Goal: Use online tool/utility: Utilize a website feature to perform a specific function

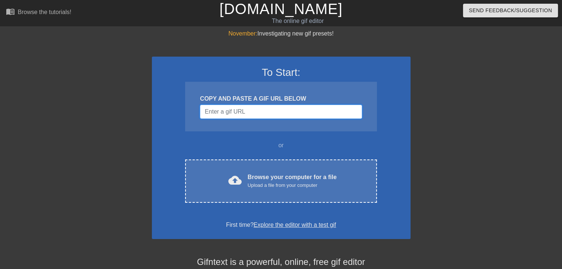
click at [267, 108] on input "Username" at bounding box center [281, 112] width 162 height 14
paste input "https://tenor.com/pt-BR/view/fighting-blue-ranger-billy-cranston-mighty-morphin…"
type input "https://tenor.com/pt-BR/view/fighting-blue-ranger-billy-cranston-mighty-morphin…"
click at [268, 111] on input "Username" at bounding box center [281, 112] width 162 height 14
click at [254, 112] on input "Username" at bounding box center [281, 112] width 162 height 14
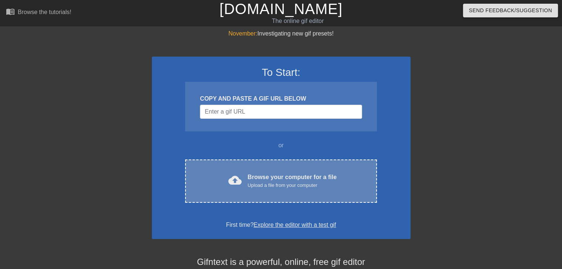
click at [273, 167] on div "cloud_upload Browse your computer for a file Upload a file from your computer C…" at bounding box center [280, 180] width 191 height 43
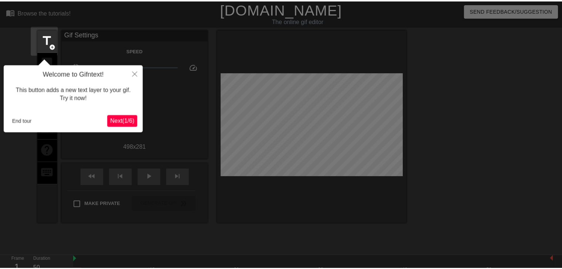
scroll to position [18, 0]
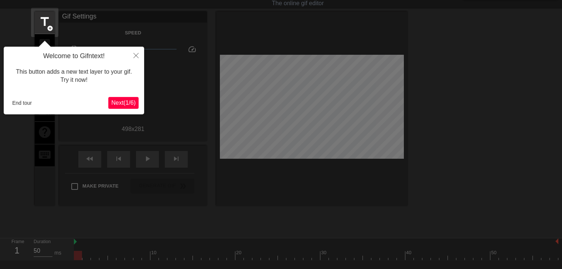
click at [131, 108] on button "Next ( 1 / 6 )" at bounding box center [123, 103] width 30 height 12
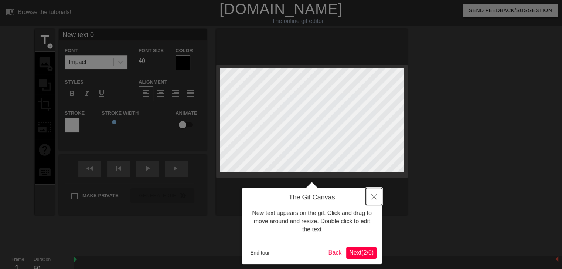
click at [370, 200] on button "Close" at bounding box center [374, 196] width 16 height 17
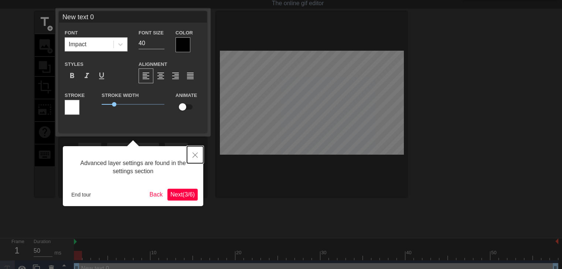
click at [197, 156] on icon "Close" at bounding box center [195, 154] width 5 height 5
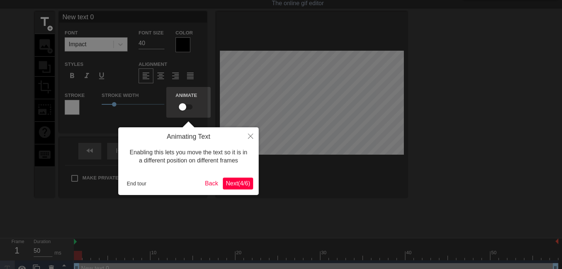
scroll to position [0, 0]
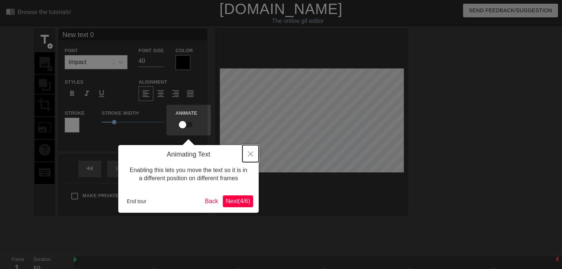
click at [254, 156] on button "Close" at bounding box center [250, 153] width 16 height 17
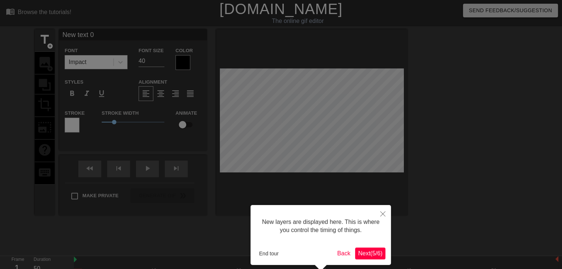
scroll to position [33, 0]
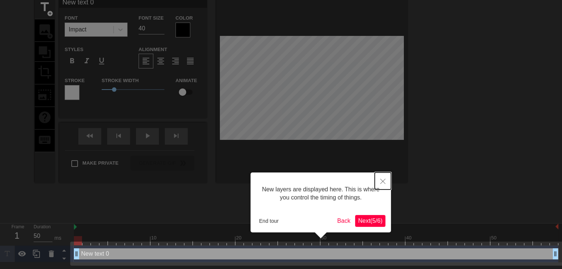
click at [383, 181] on icon "Close" at bounding box center [382, 181] width 5 height 5
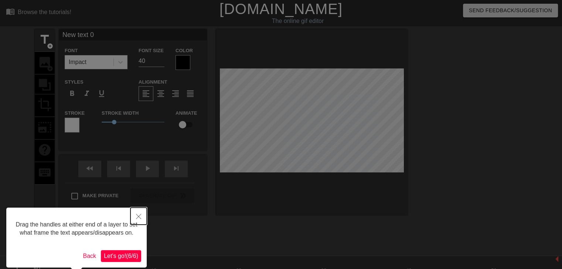
click at [141, 217] on icon "Close" at bounding box center [138, 216] width 5 height 5
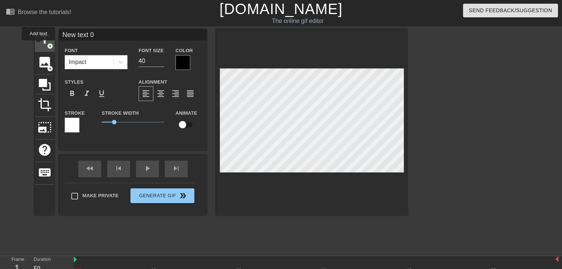
click at [38, 45] on span "title" at bounding box center [45, 40] width 14 height 14
type input "New text 0"
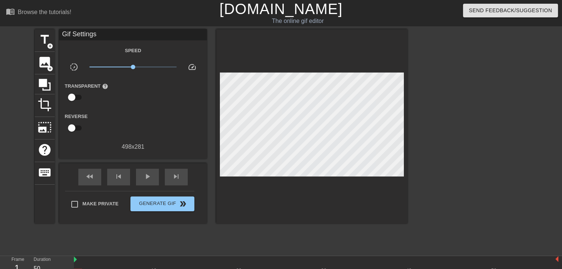
drag, startPoint x: 209, startPoint y: 127, endPoint x: 469, endPoint y: 112, distance: 261.0
click at [469, 112] on div at bounding box center [472, 140] width 111 height 222
click at [75, 98] on input "checkbox" at bounding box center [72, 97] width 42 height 14
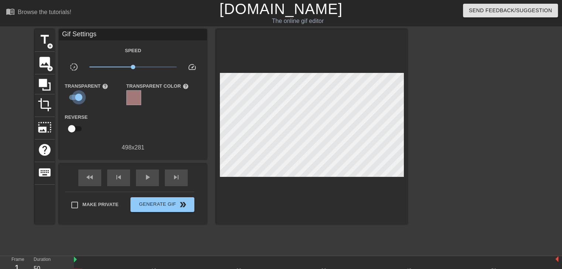
click at [75, 98] on input "checkbox" at bounding box center [79, 97] width 42 height 14
checkbox input "false"
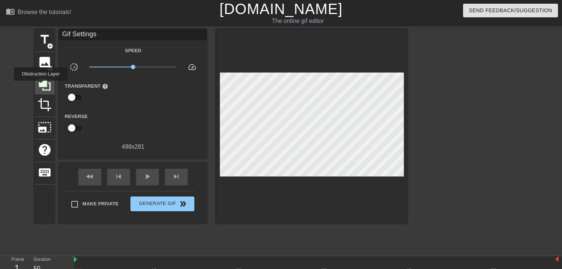
click at [41, 86] on icon at bounding box center [45, 85] width 14 height 14
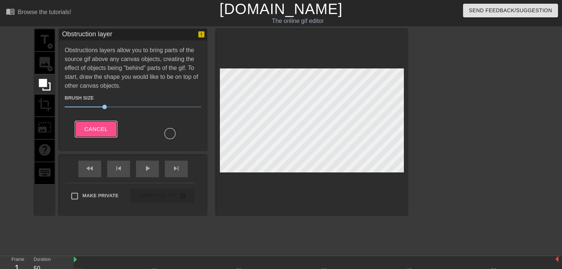
click at [96, 126] on span "Cancel" at bounding box center [95, 129] width 23 height 10
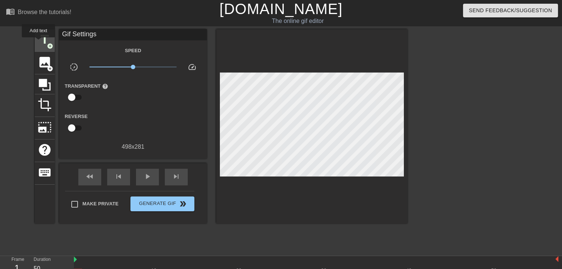
click at [38, 43] on span "title" at bounding box center [45, 40] width 14 height 14
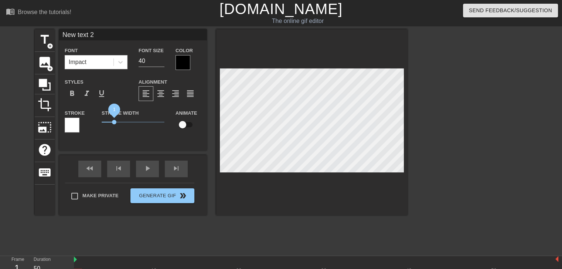
click at [114, 120] on span "1" at bounding box center [114, 122] width 4 height 4
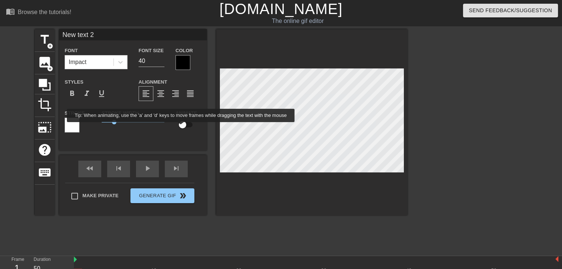
click at [181, 127] on input "checkbox" at bounding box center [183, 125] width 42 height 14
click at [182, 125] on input "checkbox" at bounding box center [190, 125] width 42 height 14
checkbox input "false"
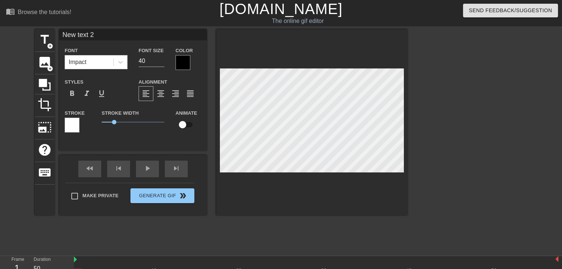
type input "New text 1"
click at [43, 168] on span "keyboard" at bounding box center [45, 172] width 14 height 14
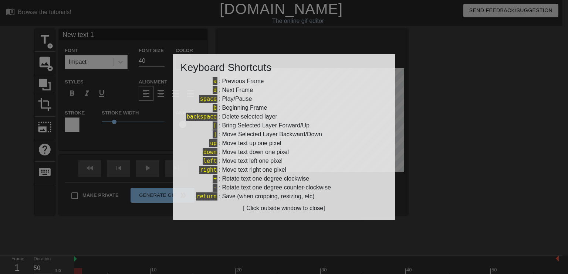
click at [401, 118] on div at bounding box center [284, 137] width 568 height 274
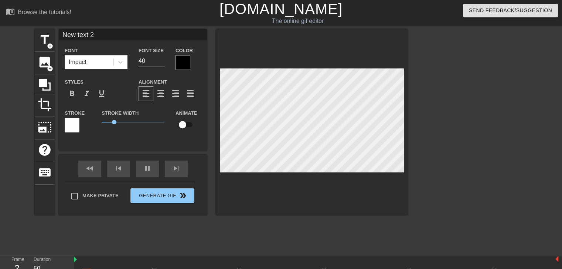
type input "New text 0"
click at [43, 172] on span "keyboard" at bounding box center [45, 172] width 14 height 14
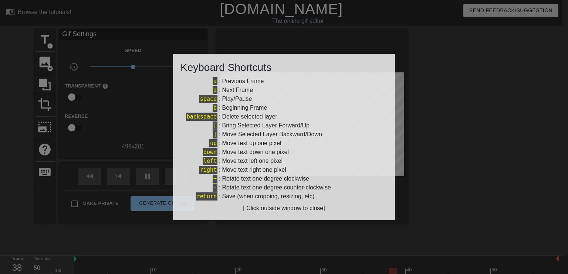
click at [400, 104] on div at bounding box center [284, 137] width 568 height 274
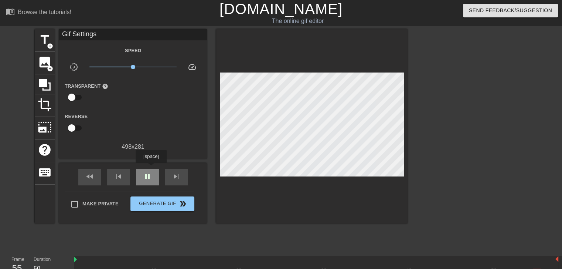
click at [151, 169] on div "pause" at bounding box center [147, 177] width 23 height 17
click at [138, 180] on div "play_arrow" at bounding box center [147, 177] width 23 height 17
click at [144, 180] on div "pause" at bounding box center [147, 177] width 23 height 17
click at [47, 48] on span "add_circle" at bounding box center [50, 46] width 6 height 6
click at [50, 106] on span "crop" at bounding box center [45, 105] width 14 height 14
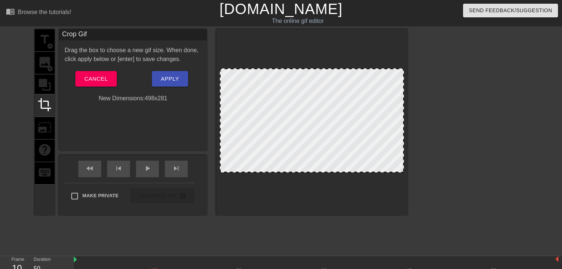
drag, startPoint x: 318, startPoint y: 171, endPoint x: 322, endPoint y: 175, distance: 5.5
click at [322, 175] on div at bounding box center [311, 122] width 191 height 186
click at [105, 80] on span "Cancel" at bounding box center [95, 79] width 23 height 10
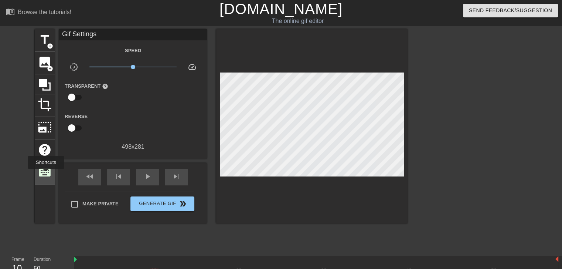
click at [46, 174] on span "keyboard" at bounding box center [45, 172] width 14 height 14
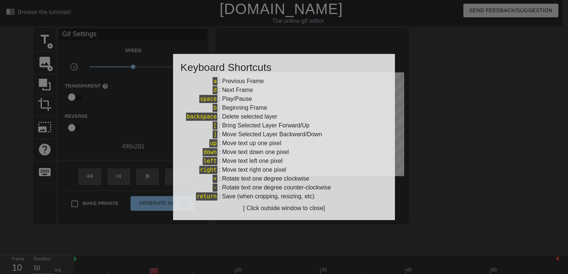
click at [420, 1] on div at bounding box center [284, 137] width 568 height 274
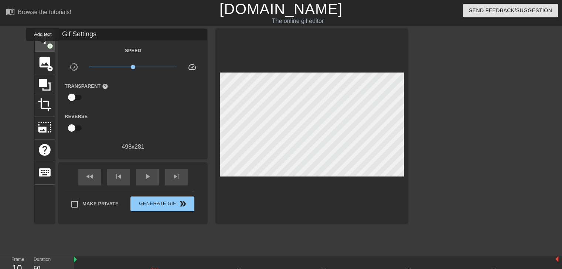
click at [43, 46] on span "title" at bounding box center [45, 40] width 14 height 14
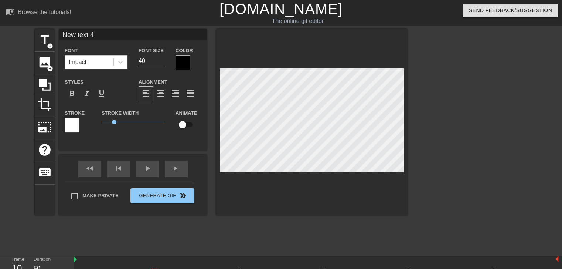
click at [186, 66] on div at bounding box center [183, 62] width 15 height 15
click at [161, 94] on span "format_align_center" at bounding box center [160, 93] width 9 height 9
click at [150, 94] on span "format_align_left" at bounding box center [146, 93] width 9 height 9
click at [105, 62] on div "Impact" at bounding box center [89, 61] width 48 height 13
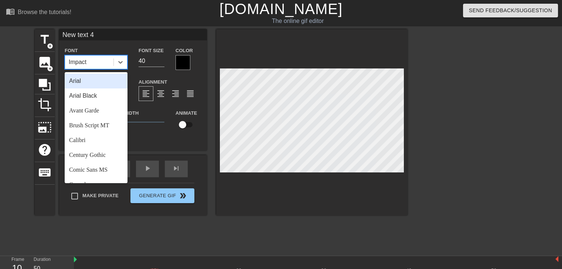
click at [93, 83] on div "Arial" at bounding box center [96, 81] width 63 height 15
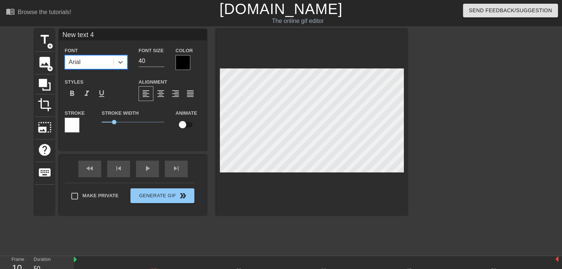
click at [109, 68] on div "Arial" at bounding box center [89, 61] width 48 height 13
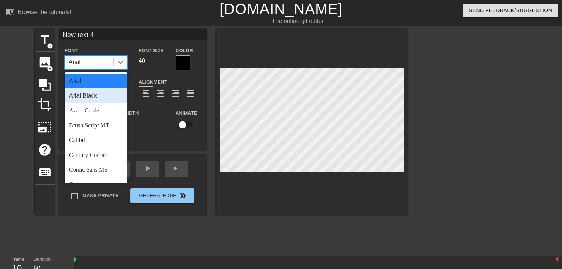
click at [100, 94] on div "Arial Black" at bounding box center [96, 95] width 63 height 15
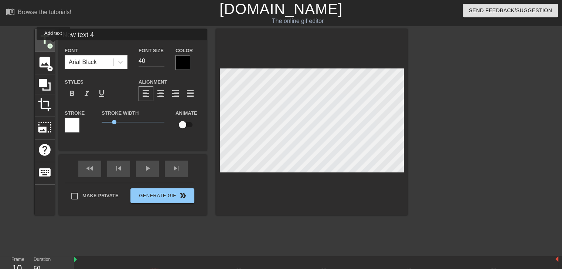
click at [53, 45] on div "title add_circle" at bounding box center [45, 40] width 20 height 23
type input "New text 4"
type input "New ext 5"
type textarea "New ext 5"
type input "Newext 5"
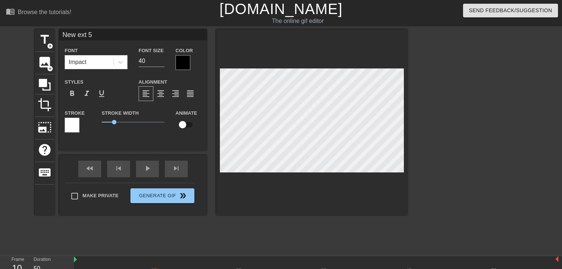
type textarea "Newext 5"
type input "Neext 5"
type textarea "Neext 5"
type input "Next 5"
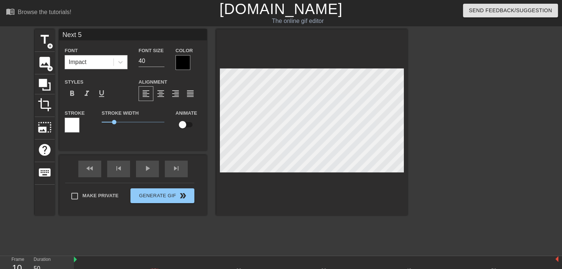
type textarea "Next 5"
type input "ext 5"
type textarea "ext 5"
type input "ext"
type textarea "ext"
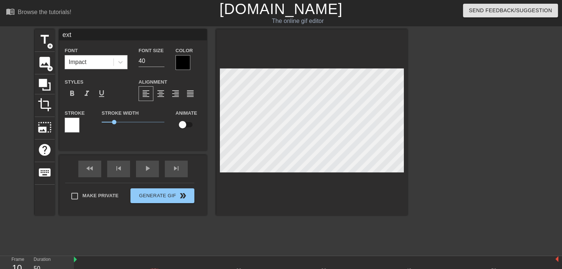
type input "ext"
type textarea "ext"
type input "ex"
type textarea "ex"
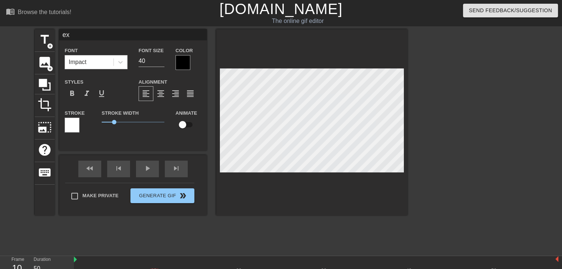
type input "e"
type textarea "e"
type input "L"
type textarea "L"
type input "Lo"
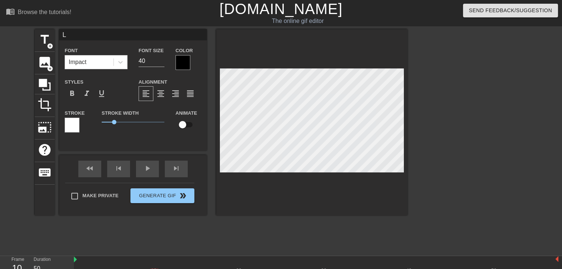
type textarea "Lo"
type input "Loo"
type textarea "Loo"
type input "Look"
type textarea "Look"
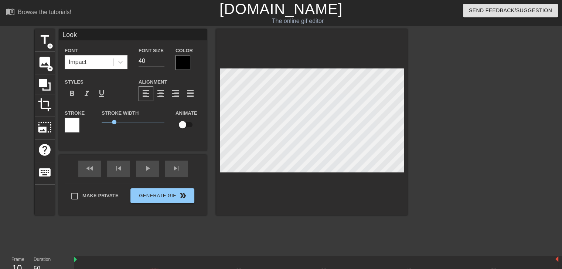
type input "Looke"
type textarea "Looke"
type input "Looker"
type textarea "Looker"
type input "Looker"
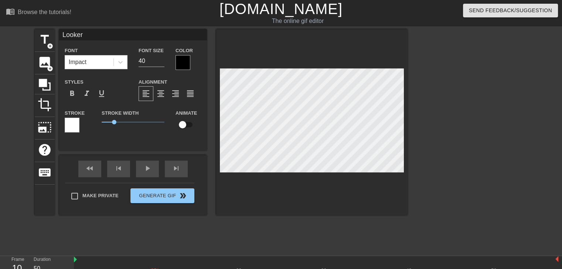
type textarea "Looker"
type input "Looker S"
type textarea "Looker S"
type input "Looker St"
type textarea "Looker St"
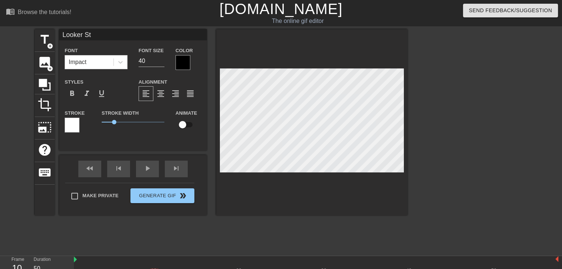
type input "Looker Stu"
type textarea "Looker Stu"
type input "Looker Stud"
type textarea "Looker Stud"
type input "Looker Studi"
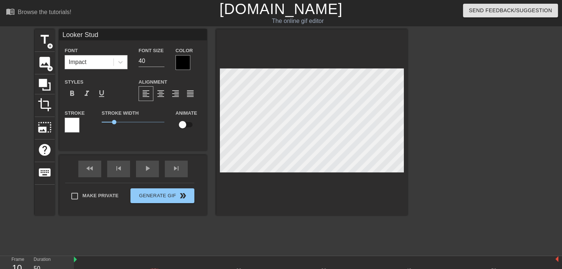
type textarea "Looker Studi"
type input "Looker Studio"
type textarea "Looker Studio"
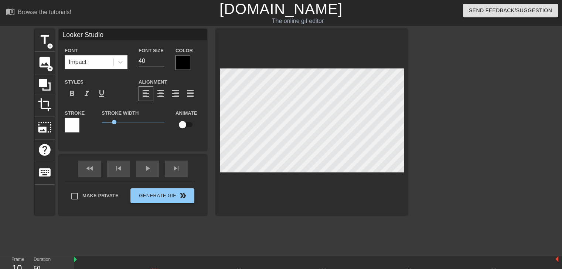
type input "Looker Studio"
type textarea "Looker Studio"
type input "Looker Studio"
type textarea "Looker Studio"
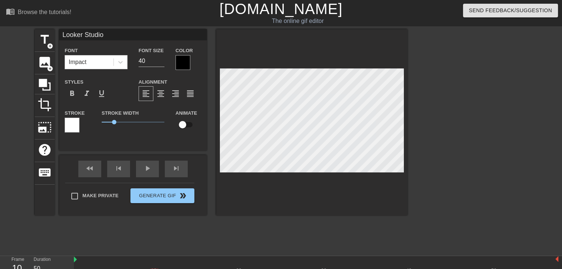
scroll to position [1, 1]
click at [48, 45] on span "add_circle" at bounding box center [50, 46] width 6 height 6
click at [377, 173] on div at bounding box center [311, 122] width 191 height 186
type input "New text 6"
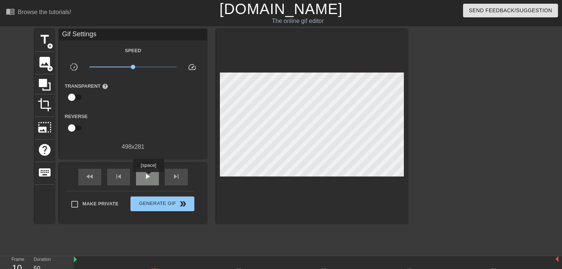
click at [148, 177] on span "play_arrow" at bounding box center [147, 176] width 9 height 9
click at [75, 96] on input "checkbox" at bounding box center [72, 97] width 42 height 14
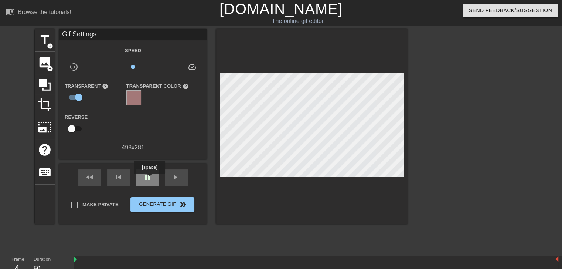
click at [149, 179] on span "pause" at bounding box center [147, 177] width 9 height 9
click at [82, 99] on input "checkbox" at bounding box center [79, 97] width 42 height 14
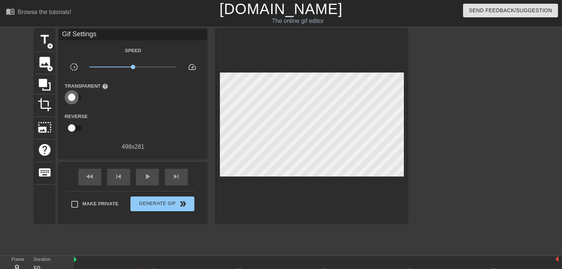
click at [81, 99] on input "checkbox" at bounding box center [72, 97] width 42 height 14
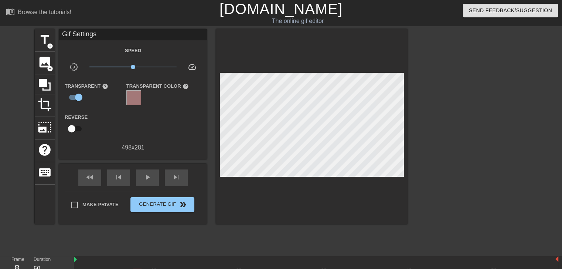
click at [136, 96] on div at bounding box center [133, 97] width 15 height 15
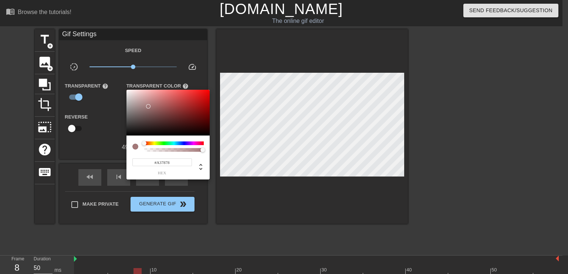
click at [83, 143] on div at bounding box center [284, 137] width 568 height 274
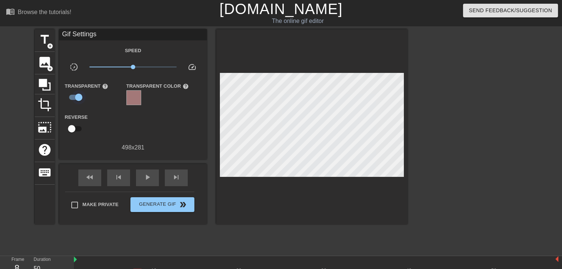
click at [78, 97] on input "checkbox" at bounding box center [79, 97] width 42 height 14
checkbox input "false"
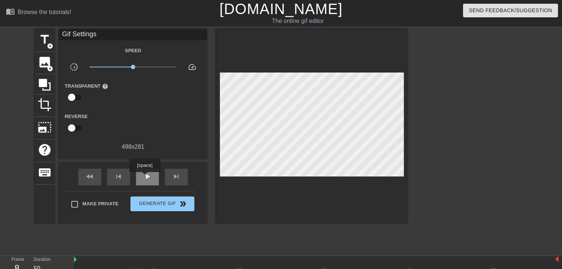
click at [145, 177] on span "play_arrow" at bounding box center [147, 176] width 9 height 9
click at [145, 177] on span "pause" at bounding box center [147, 176] width 9 height 9
click at [145, 177] on span "play_arrow" at bounding box center [147, 176] width 9 height 9
click at [145, 177] on span "pause" at bounding box center [147, 176] width 9 height 9
click at [47, 52] on div "image add_circle" at bounding box center [45, 63] width 20 height 23
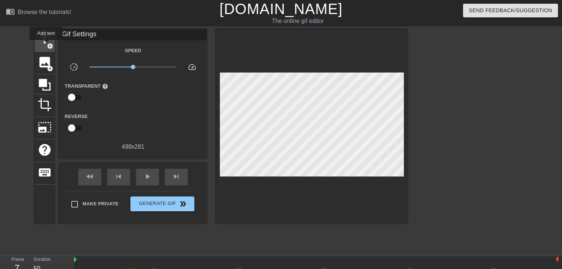
click at [46, 45] on span "title" at bounding box center [45, 40] width 14 height 14
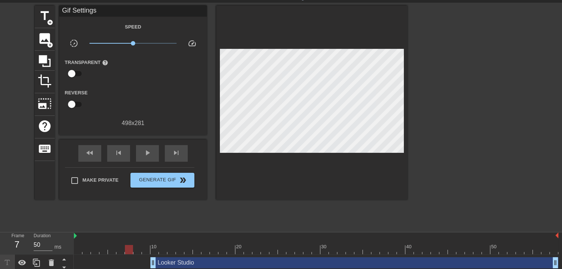
scroll to position [27, 0]
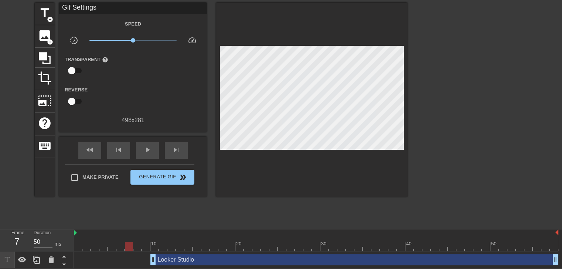
click at [129, 243] on div at bounding box center [129, 246] width 8 height 9
click at [145, 146] on span "play_arrow" at bounding box center [147, 149] width 9 height 9
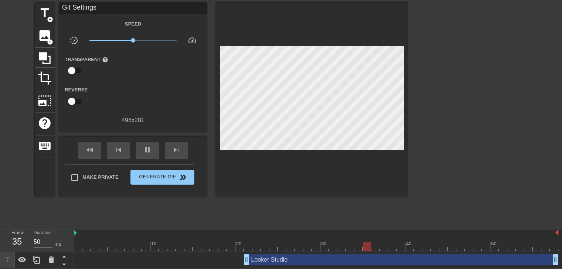
drag, startPoint x: 155, startPoint y: 259, endPoint x: 245, endPoint y: 258, distance: 90.9
drag, startPoint x: 247, startPoint y: 261, endPoint x: 267, endPoint y: 260, distance: 20.3
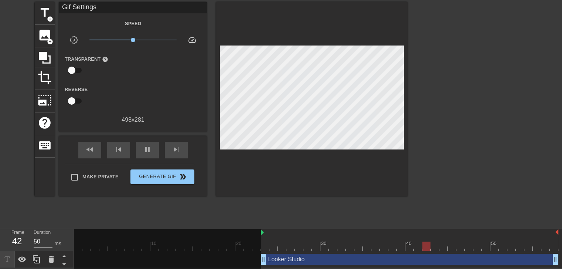
drag, startPoint x: 74, startPoint y: 233, endPoint x: 265, endPoint y: 251, distance: 191.2
click at [265, 251] on div "10 20 30 40 50 Looker Studio drag_handle drag_handle" at bounding box center [318, 248] width 488 height 39
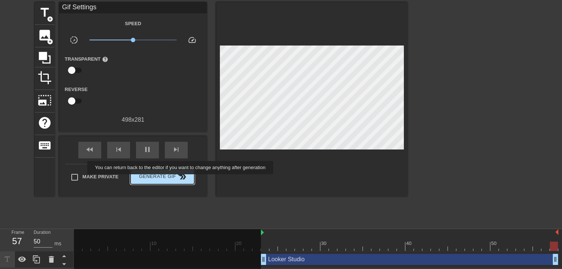
click at [181, 179] on span "double_arrow" at bounding box center [183, 176] width 9 height 9
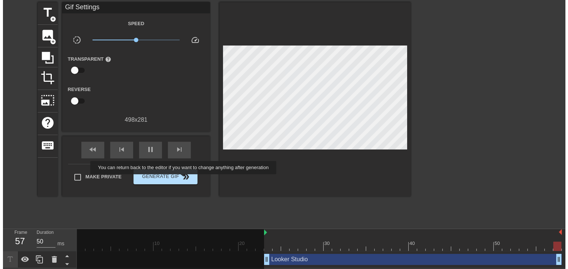
scroll to position [0, 0]
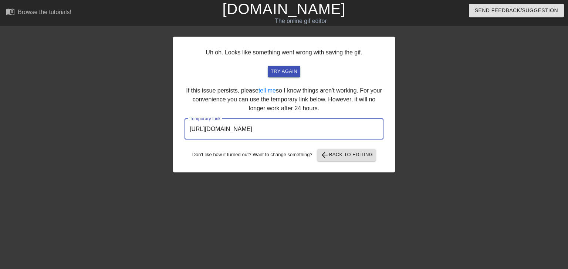
drag, startPoint x: 350, startPoint y: 129, endPoint x: 198, endPoint y: 133, distance: 151.2
click at [173, 129] on div "Uh oh. Looks like something went wrong with saving the gif. try again If this i…" at bounding box center [284, 105] width 222 height 136
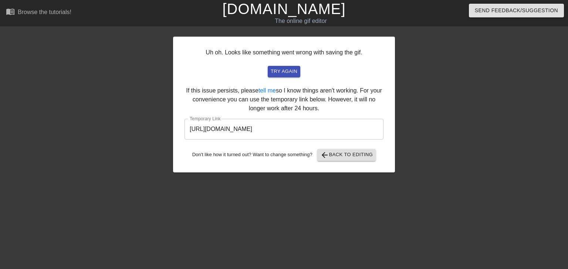
drag, startPoint x: 364, startPoint y: 54, endPoint x: 354, endPoint y: 65, distance: 14.4
click at [365, 53] on div "Uh oh. Looks like something went wrong with saving the gif. try again If this i…" at bounding box center [284, 105] width 222 height 136
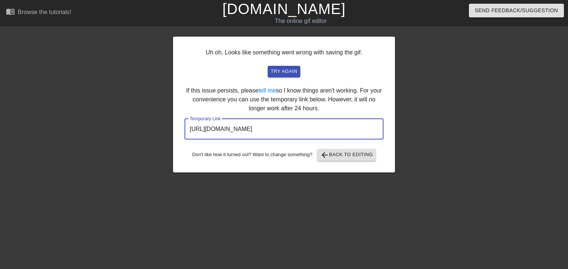
drag, startPoint x: 269, startPoint y: 129, endPoint x: 143, endPoint y: 129, distance: 126.0
click at [143, 129] on div "Uh oh. Looks like something went wrong with saving the gif. try again If this i…" at bounding box center [284, 140] width 568 height 222
